Goal: Find specific page/section: Find specific page/section

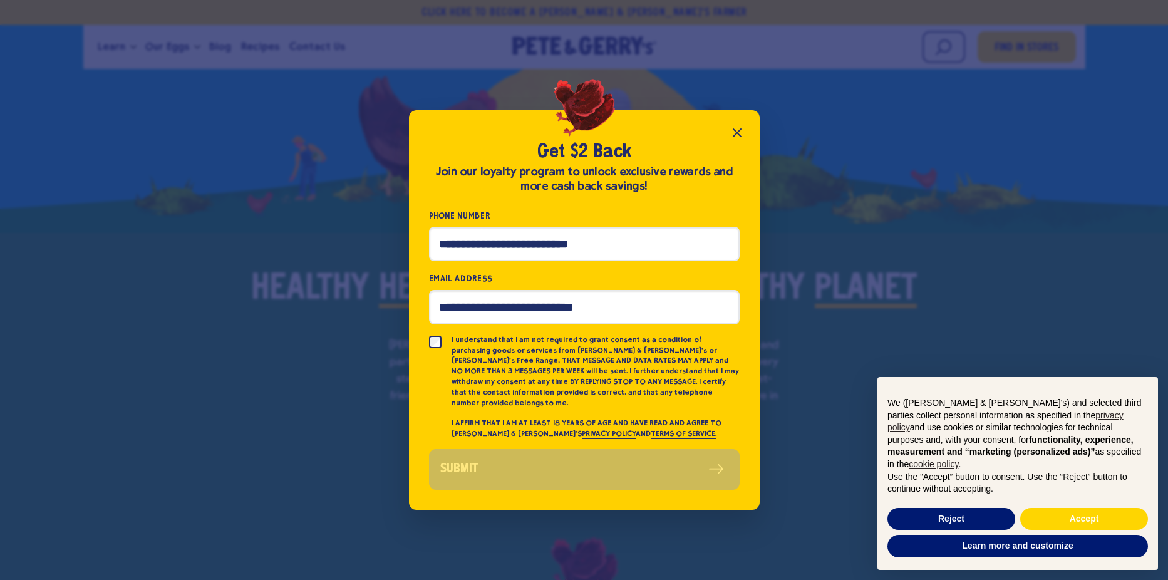
scroll to position [818, 0]
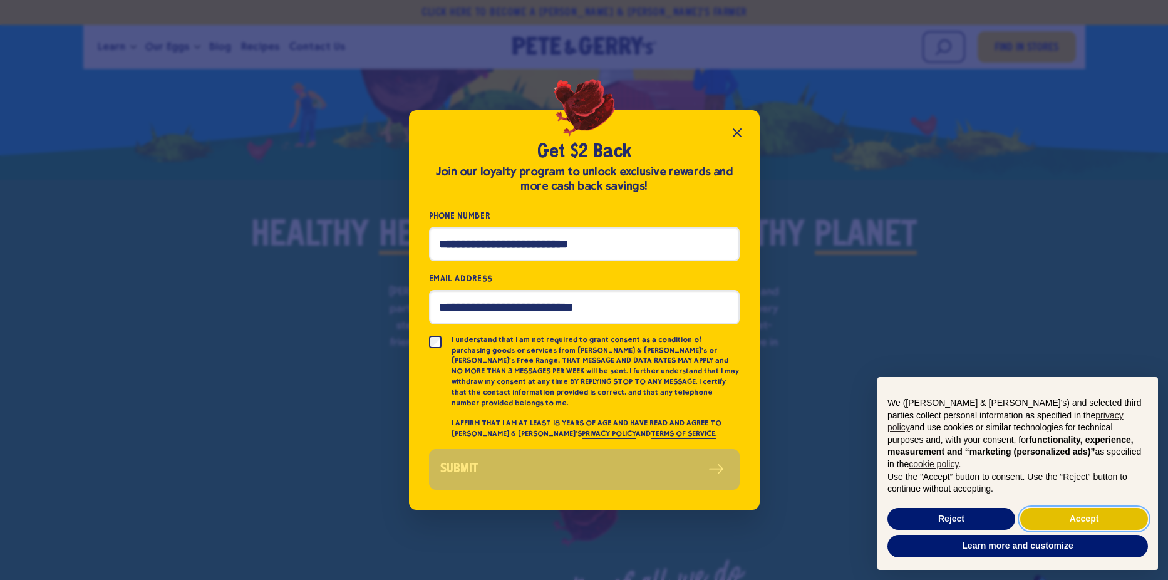
click at [1117, 517] on button "Accept" at bounding box center [1084, 519] width 128 height 23
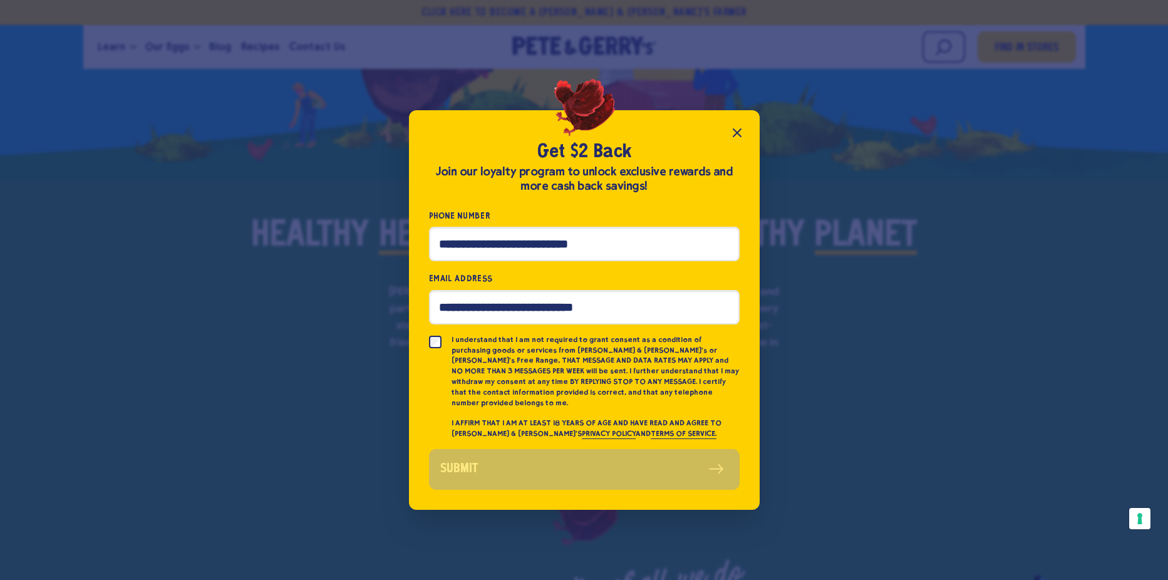
click at [742, 138] on icon "Close popup" at bounding box center [737, 132] width 15 height 15
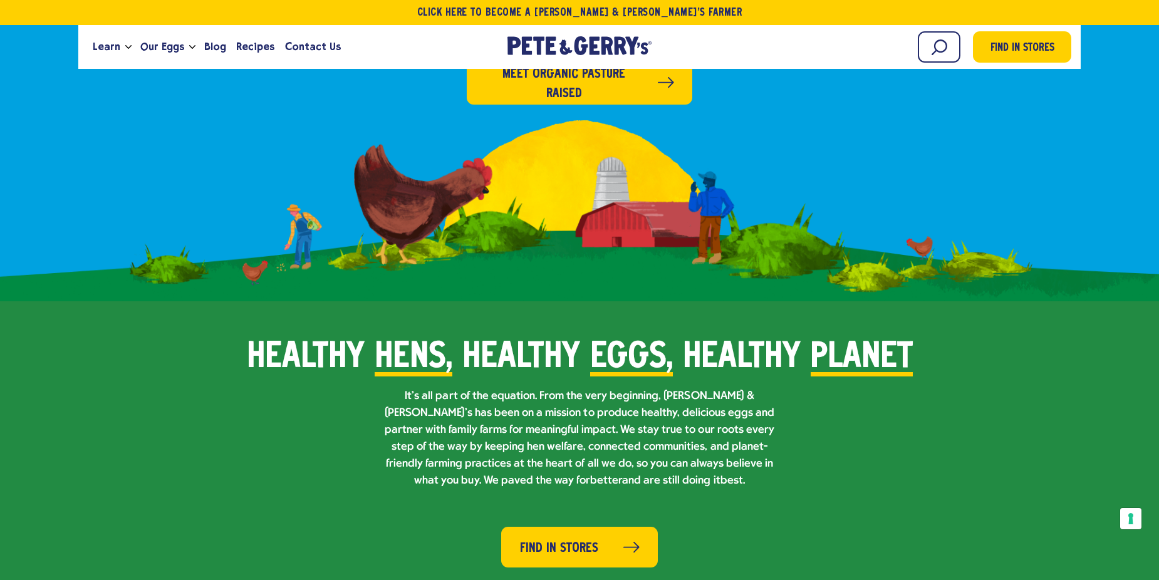
scroll to position [689, 0]
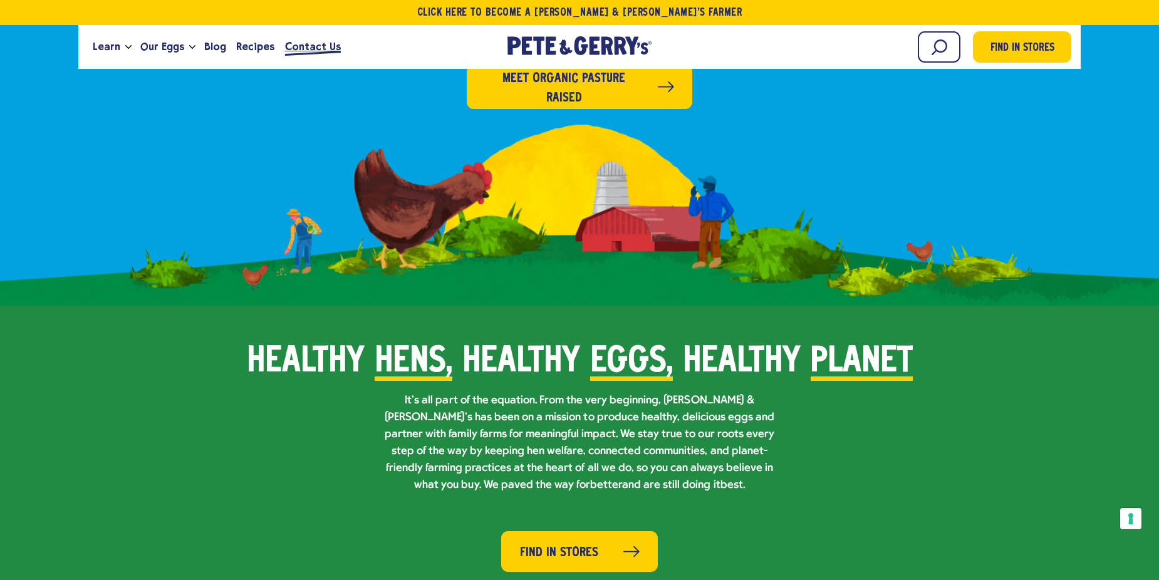
click at [299, 48] on span "Contact Us" at bounding box center [313, 47] width 56 height 16
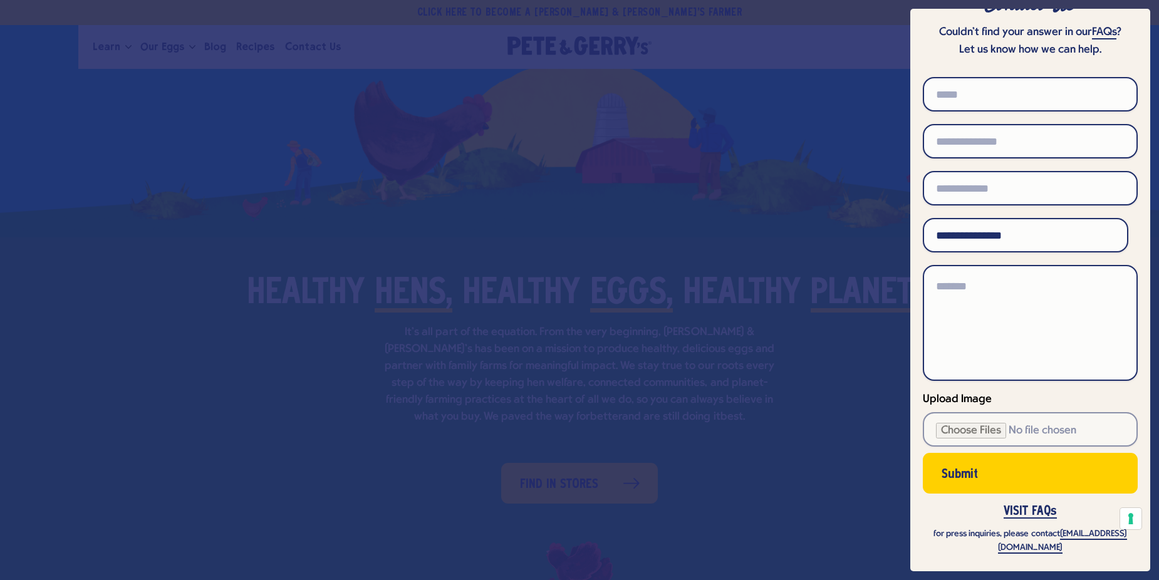
scroll to position [752, 0]
click at [576, 188] on div at bounding box center [579, 290] width 1159 height 580
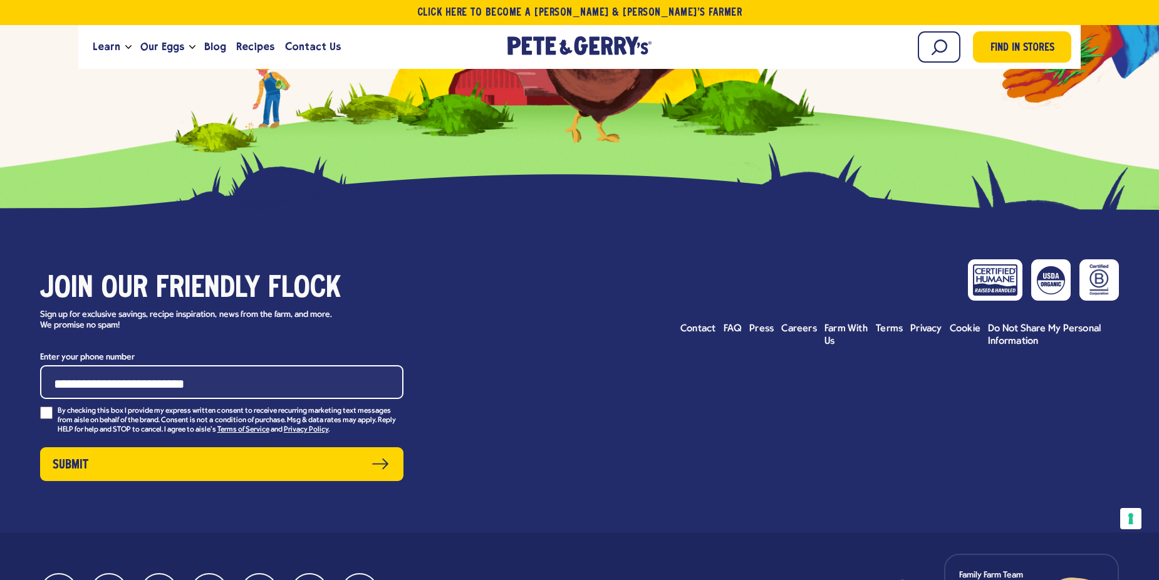
scroll to position [6239, 0]
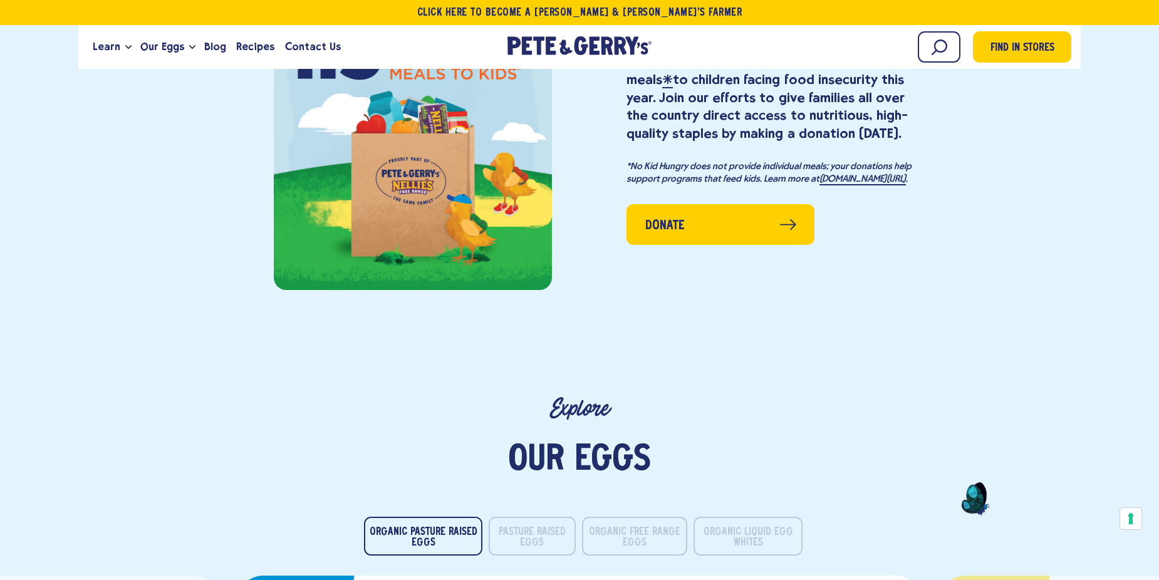
scroll to position [689, 0]
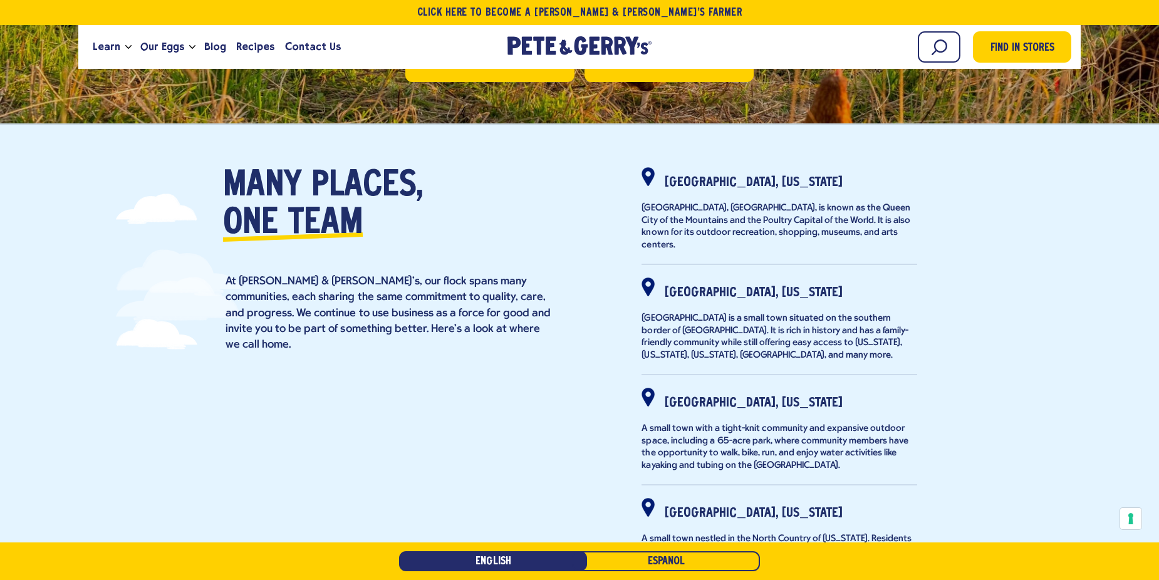
scroll to position [313, 0]
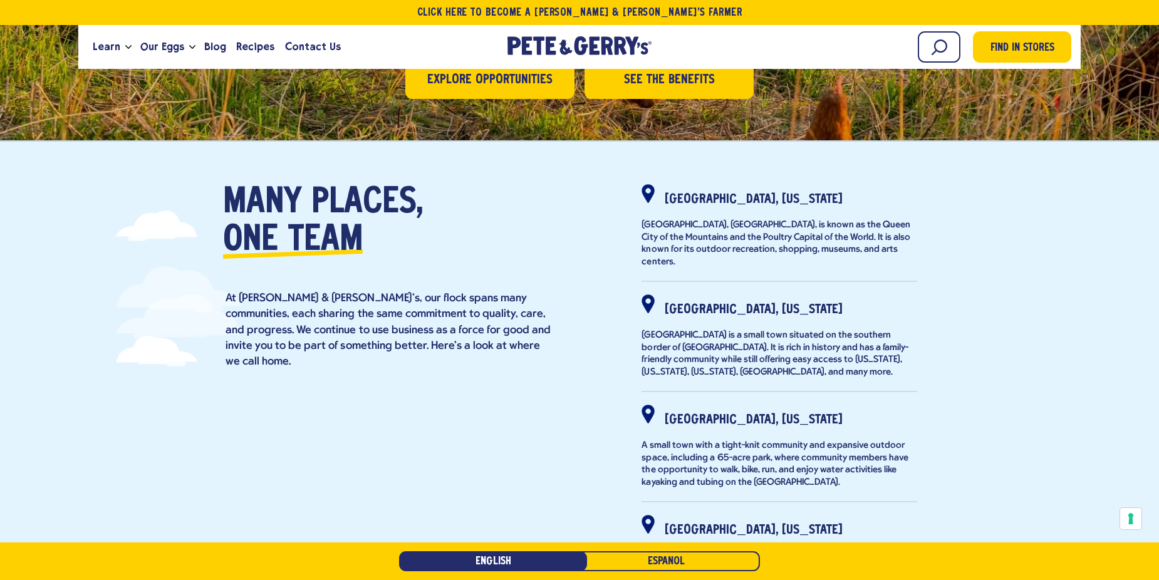
click at [735, 202] on strong "Gainesville, Georgia" at bounding box center [754, 200] width 178 height 12
click at [696, 199] on strong "Gainesville, Georgia" at bounding box center [754, 200] width 178 height 12
click at [710, 231] on p "Gainesville, GA, is known as the Queen City of the Mountains and the Poultry Ca…" at bounding box center [779, 243] width 276 height 49
click at [775, 204] on strong "Gainesville, Georgia" at bounding box center [754, 200] width 178 height 12
click at [643, 190] on div at bounding box center [647, 193] width 13 height 19
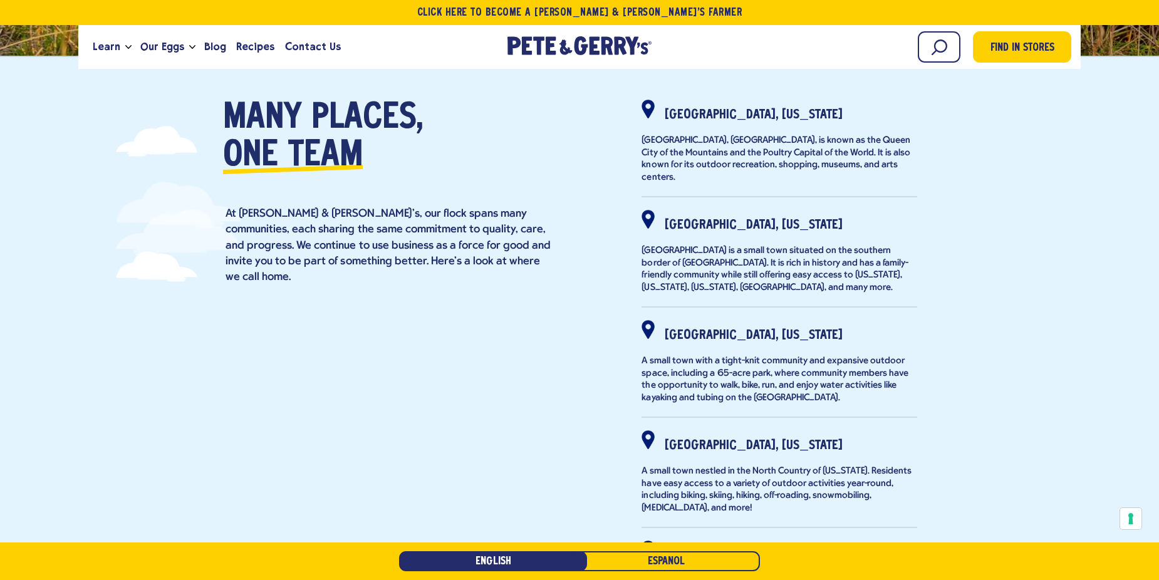
scroll to position [438, 0]
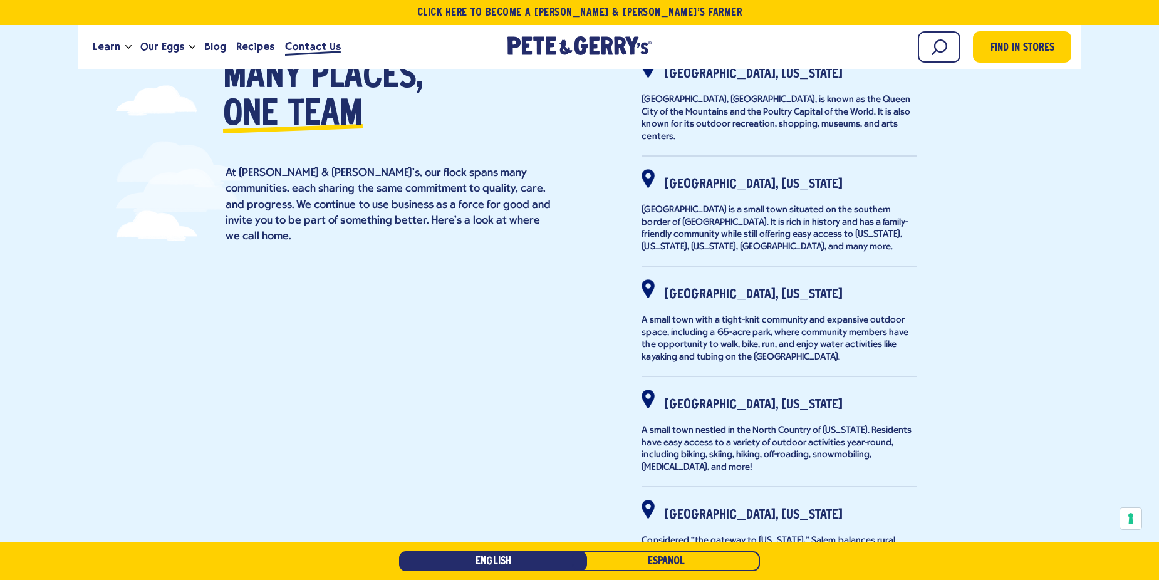
click at [298, 46] on span "Contact Us" at bounding box center [313, 47] width 56 height 16
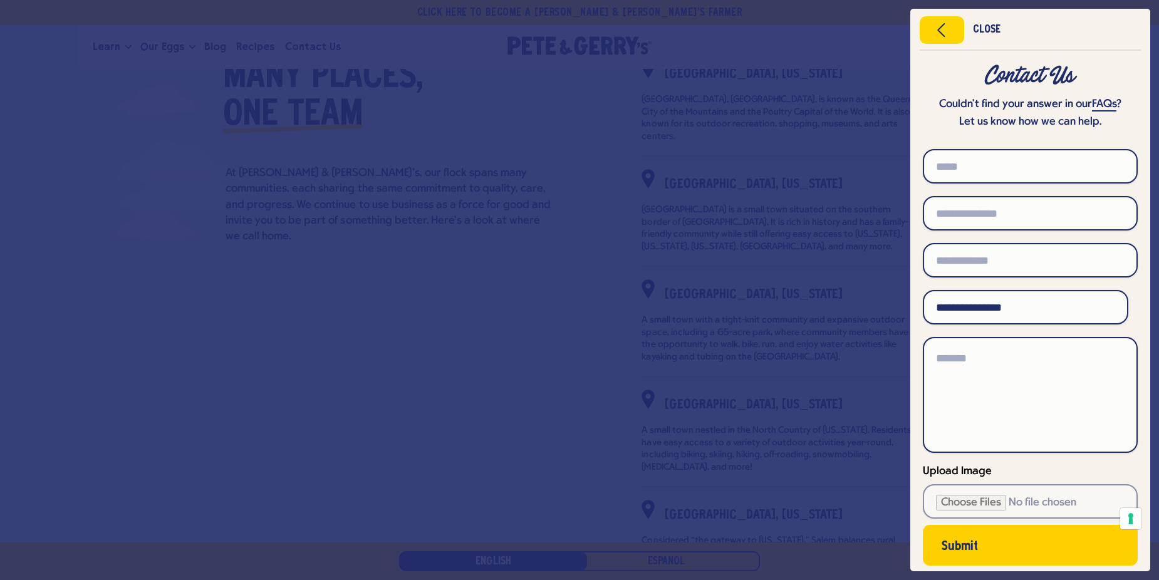
click at [423, 33] on div at bounding box center [579, 290] width 1159 height 580
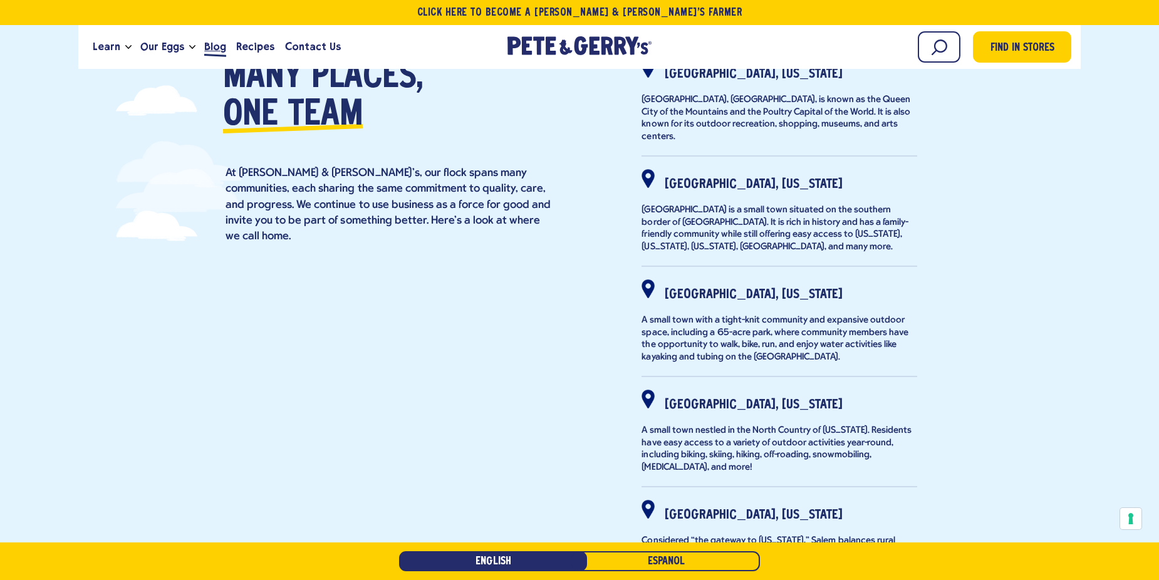
click at [211, 39] on span "Blog" at bounding box center [215, 47] width 22 height 16
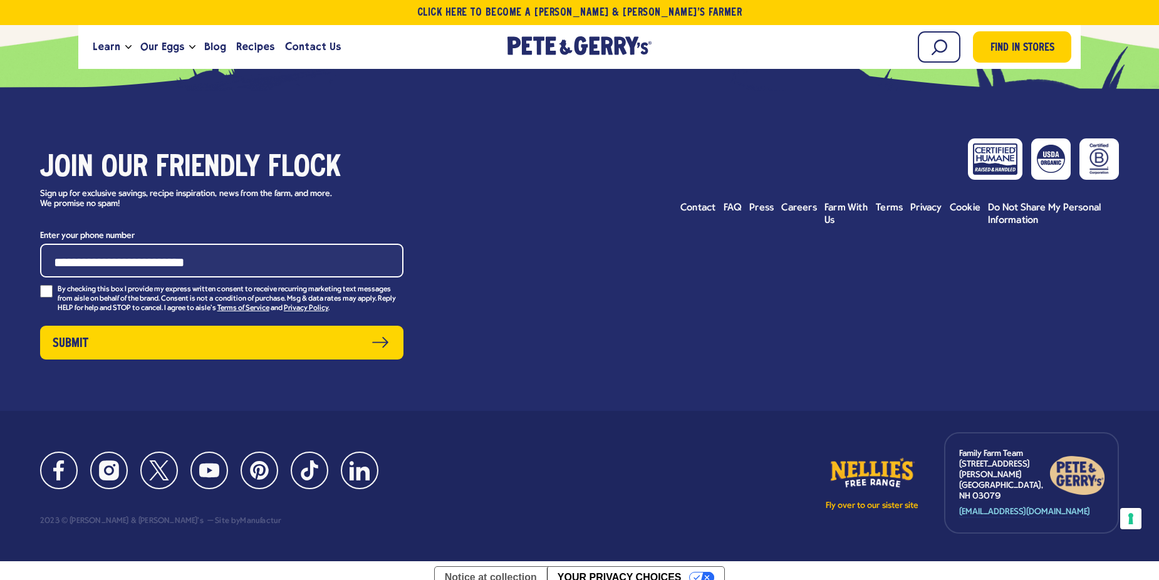
scroll to position [2199, 0]
